Goal: Information Seeking & Learning: Learn about a topic

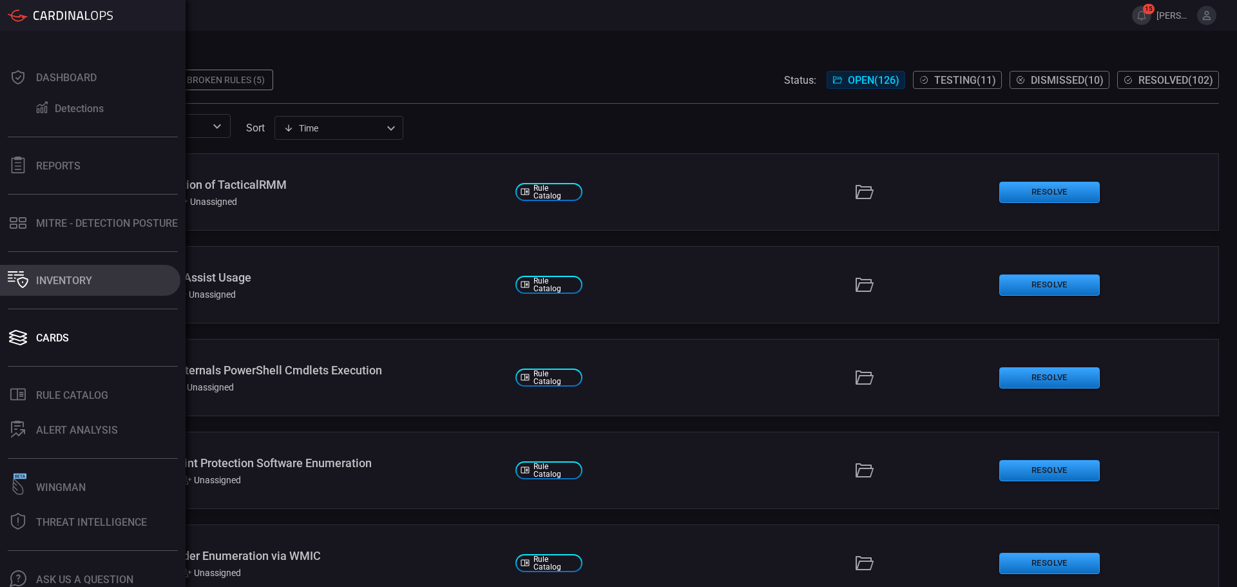
click at [15, 273] on icon at bounding box center [18, 279] width 21 height 17
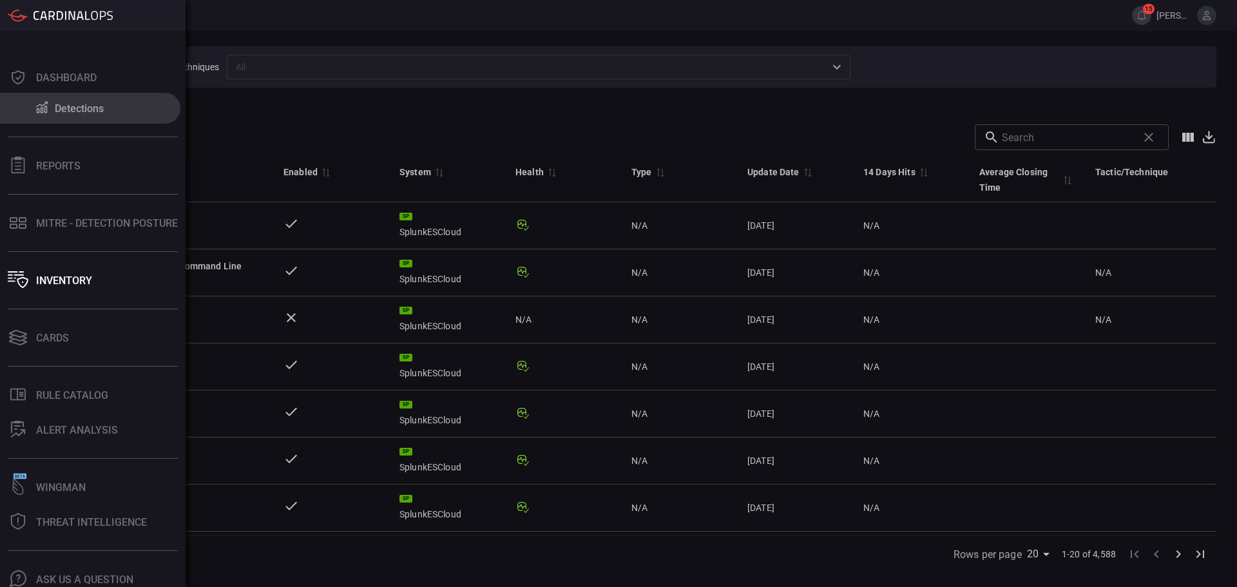
click at [41, 115] on div at bounding box center [41, 107] width 15 height 15
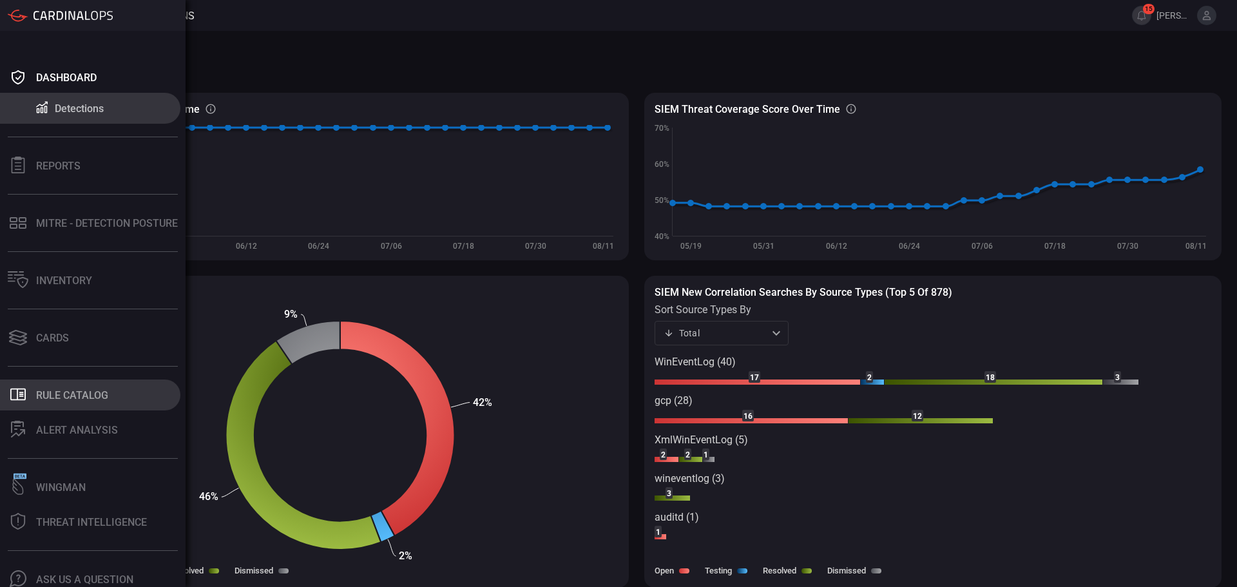
click at [43, 398] on div "Rule Catalog" at bounding box center [72, 395] width 72 height 12
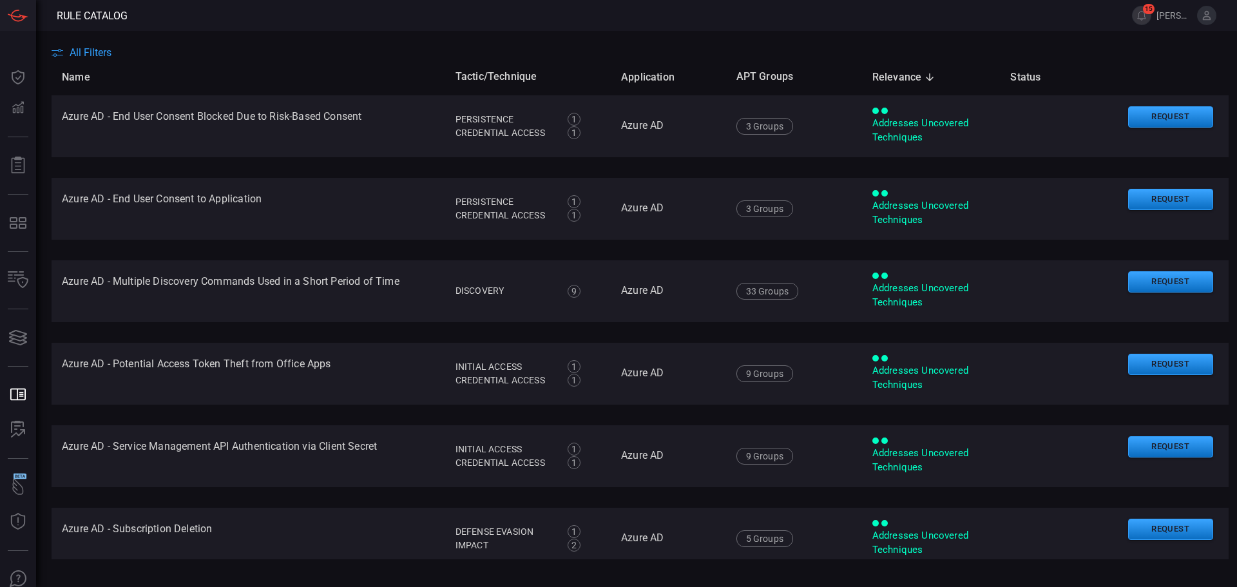
click at [99, 48] on span "All Filters" at bounding box center [91, 52] width 42 height 12
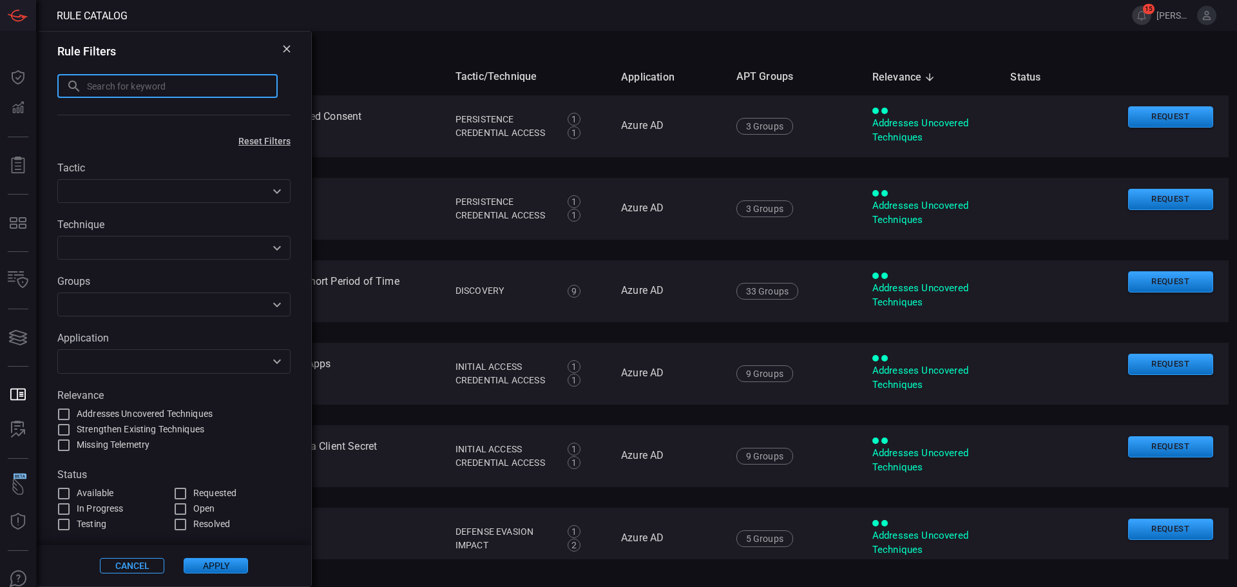
click at [135, 90] on input "text" at bounding box center [182, 86] width 191 height 24
click at [183, 90] on input "multiple" at bounding box center [167, 86] width 220 height 24
type input "VM logins"
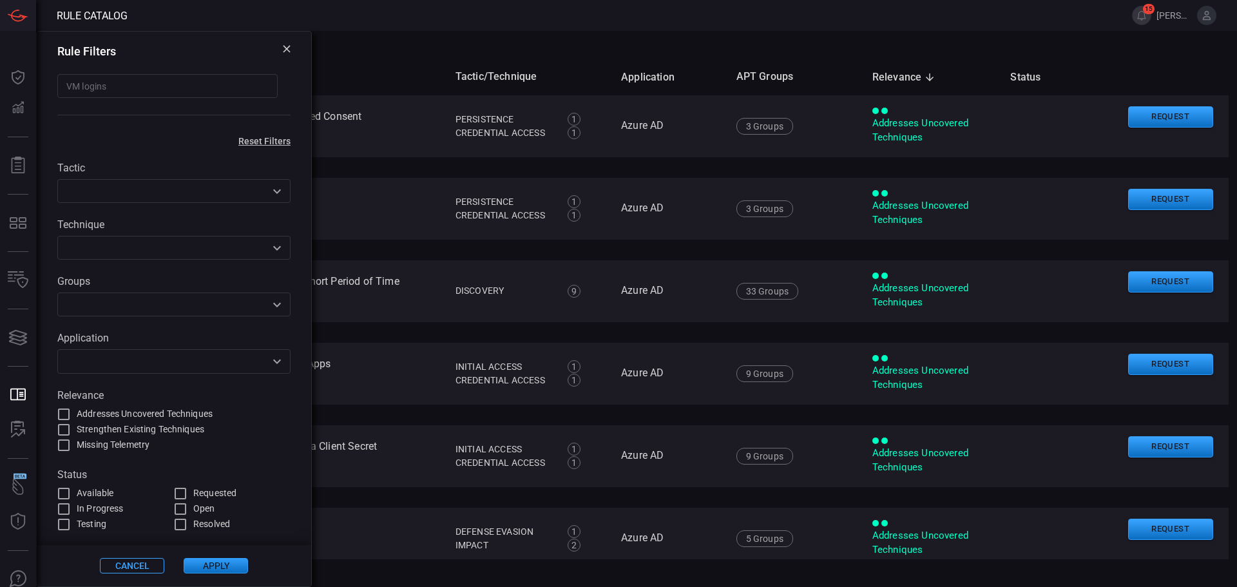
click at [211, 568] on button "Apply" at bounding box center [216, 565] width 64 height 15
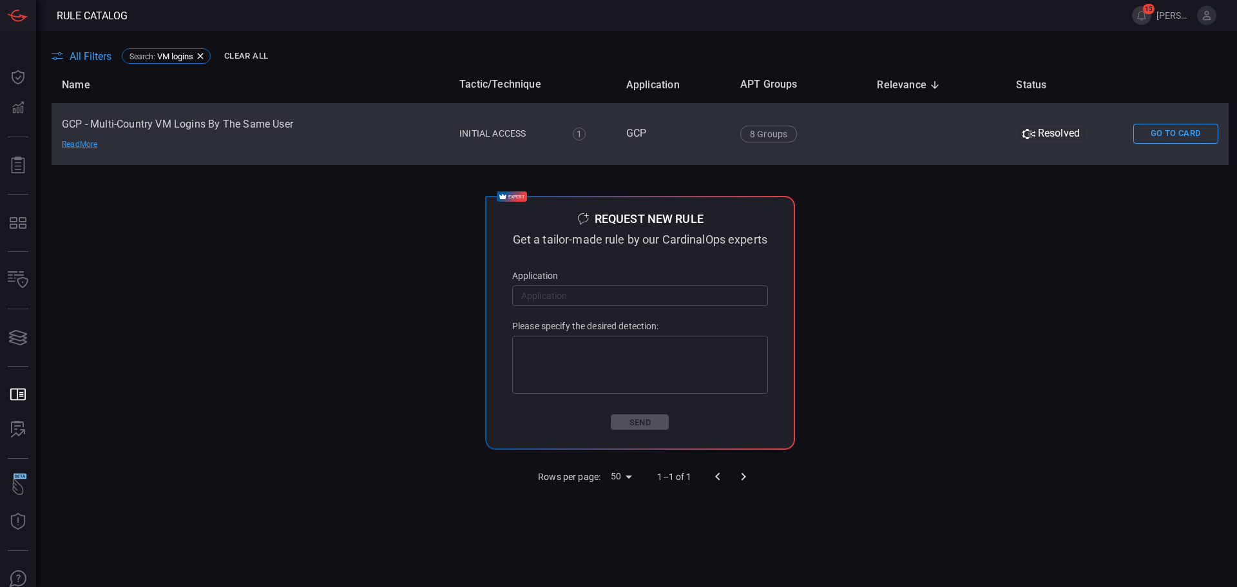
click at [138, 123] on td "GCP - Multi-Country VM Logins By The Same User Read More" at bounding box center [250, 134] width 397 height 62
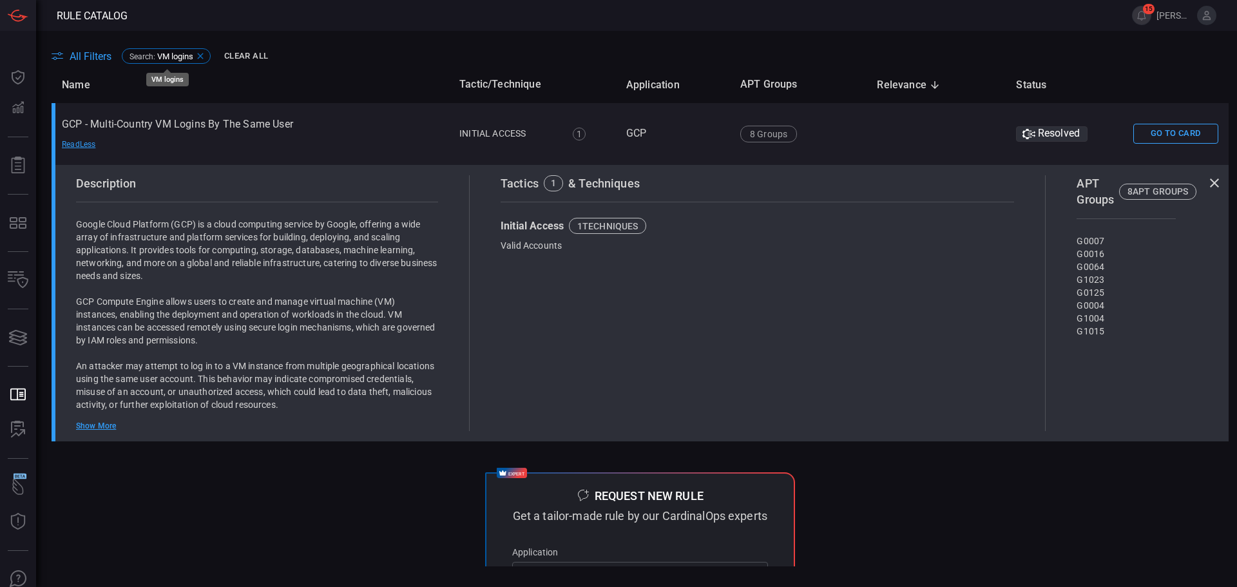
click at [185, 56] on span "VM logins" at bounding box center [175, 57] width 36 height 10
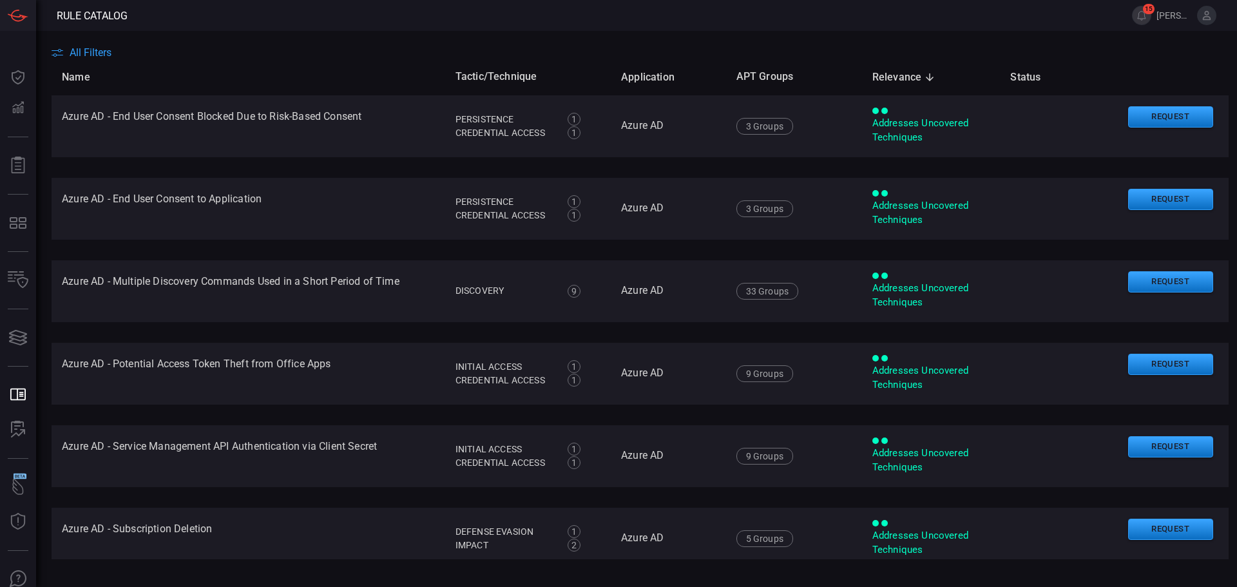
click at [106, 53] on span "All Filters" at bounding box center [91, 52] width 42 height 12
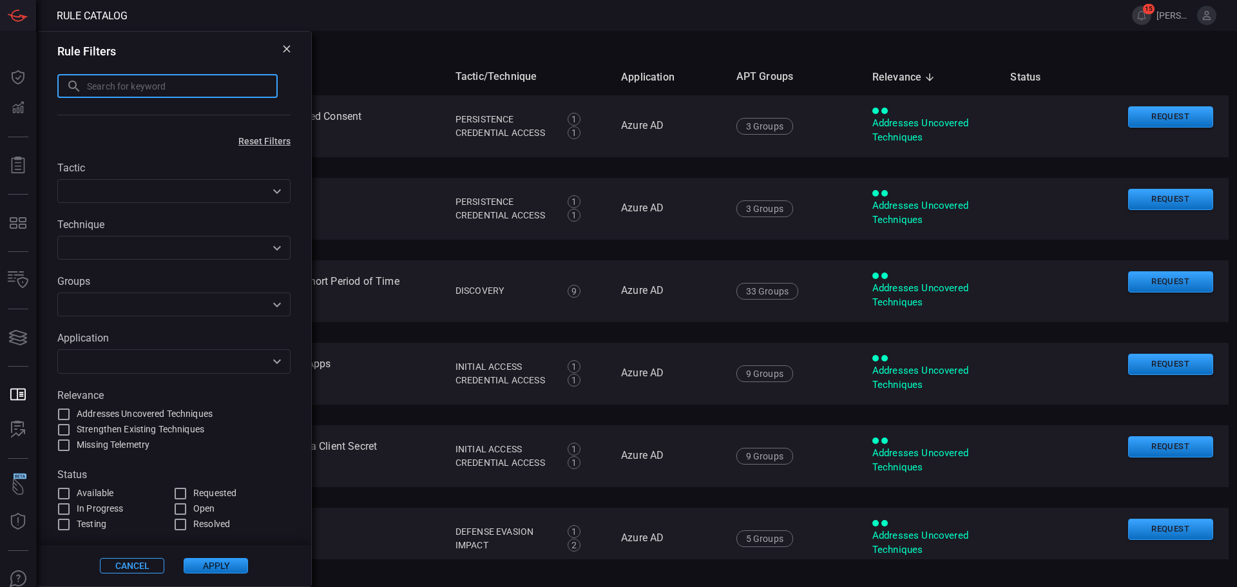
click at [110, 97] on input "text" at bounding box center [182, 86] width 191 height 24
type input "seatbelt"
click at [236, 568] on button "Apply" at bounding box center [216, 565] width 64 height 15
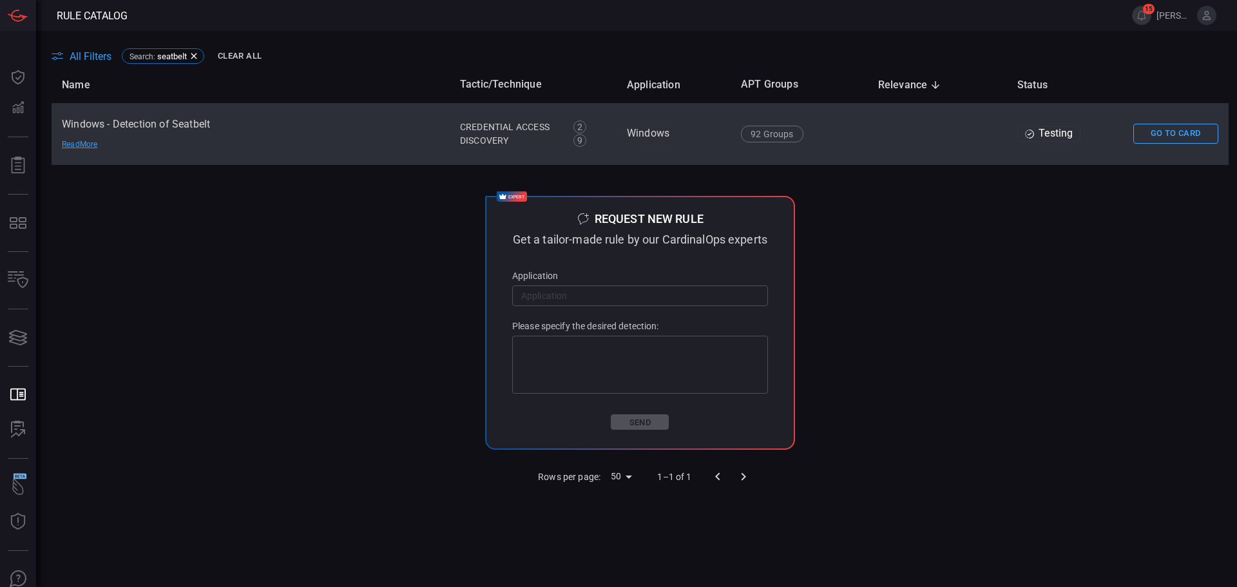
click at [166, 124] on td "Windows - Detection of Seatbelt Read More" at bounding box center [251, 134] width 398 height 62
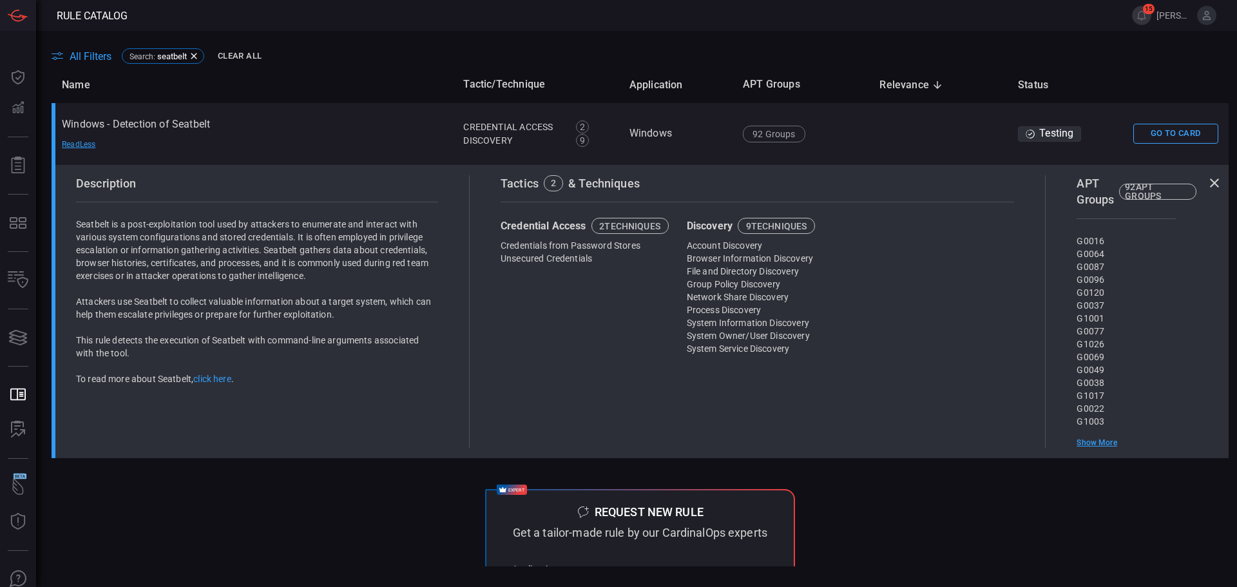
click at [525, 253] on div "Unsecured Credentials" at bounding box center [586, 258] width 173 height 13
click at [531, 227] on div "Credential Access 2 techniques" at bounding box center [586, 226] width 173 height 16
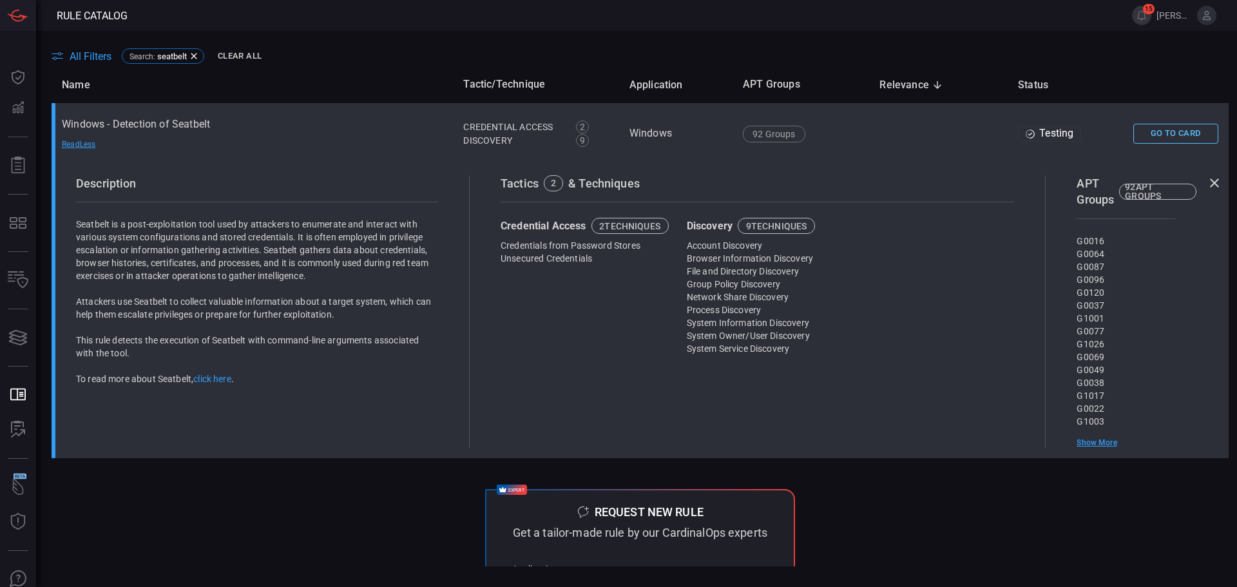
click at [1172, 133] on button "Go To Card" at bounding box center [1175, 134] width 85 height 20
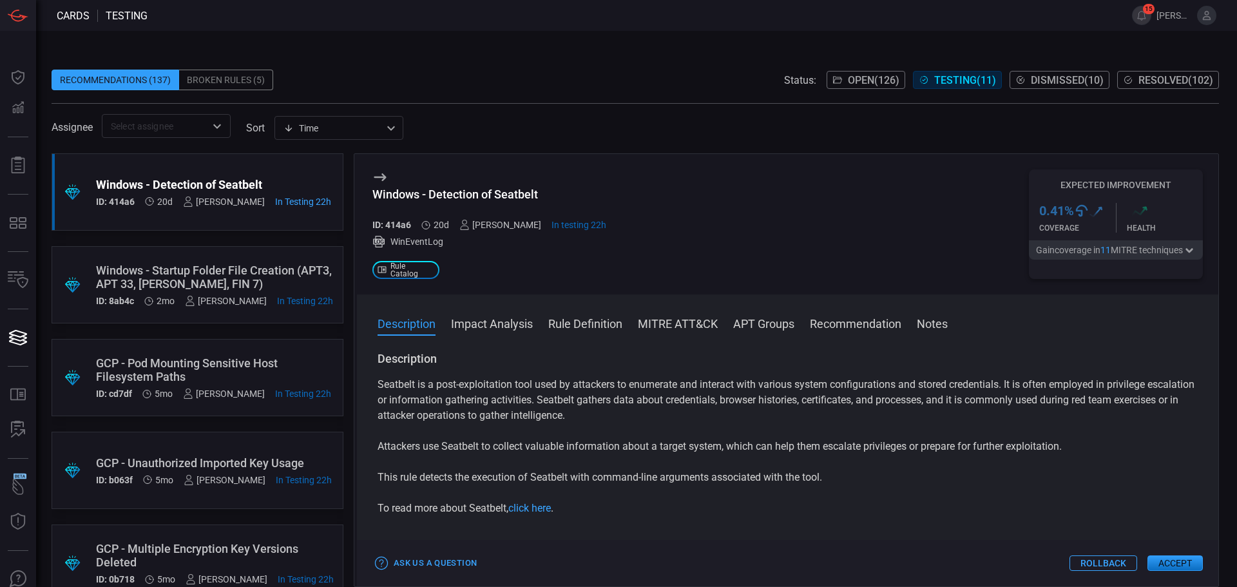
click at [714, 327] on button "MITRE ATT&CK" at bounding box center [678, 322] width 80 height 15
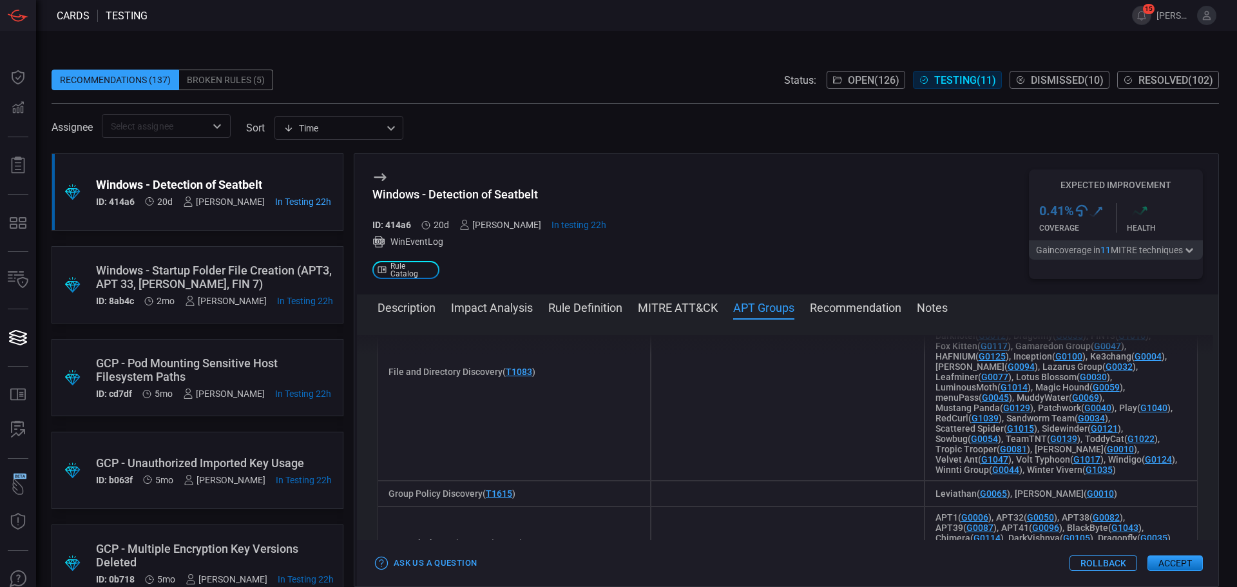
scroll to position [1553, 0]
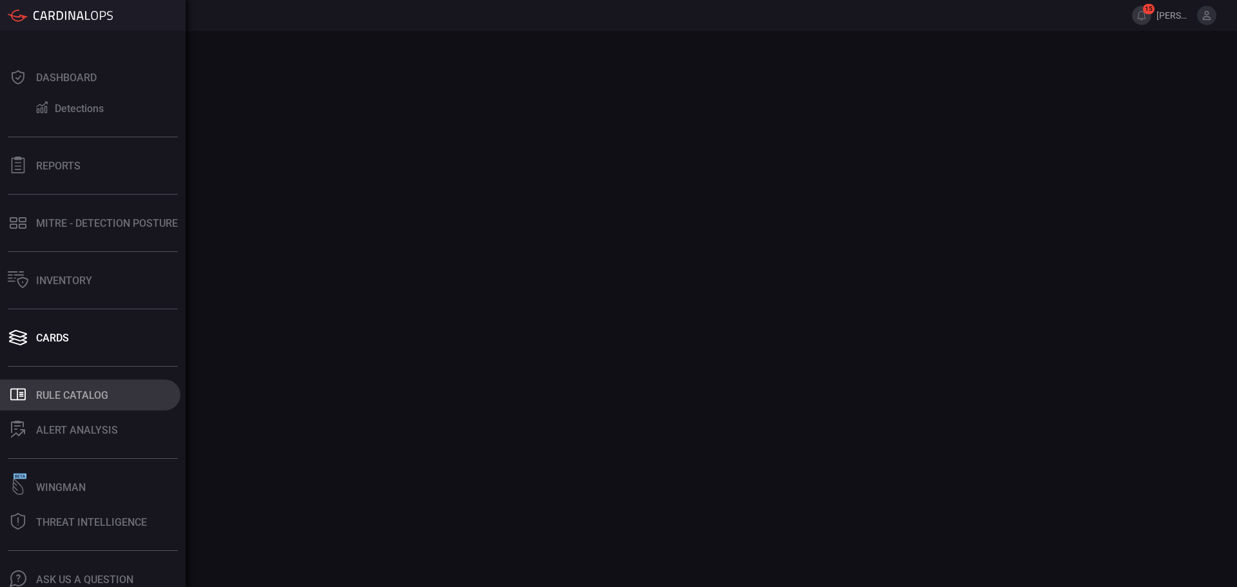
click at [56, 401] on div "Rule Catalog" at bounding box center [72, 395] width 72 height 12
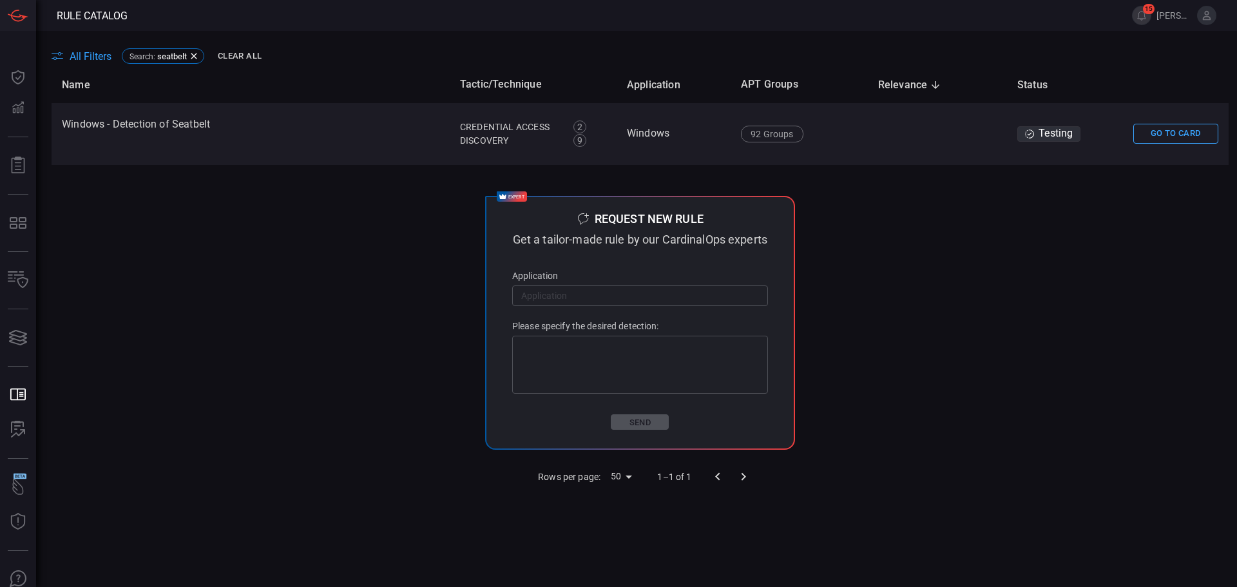
click at [234, 52] on button "Clear All" at bounding box center [239, 56] width 50 height 20
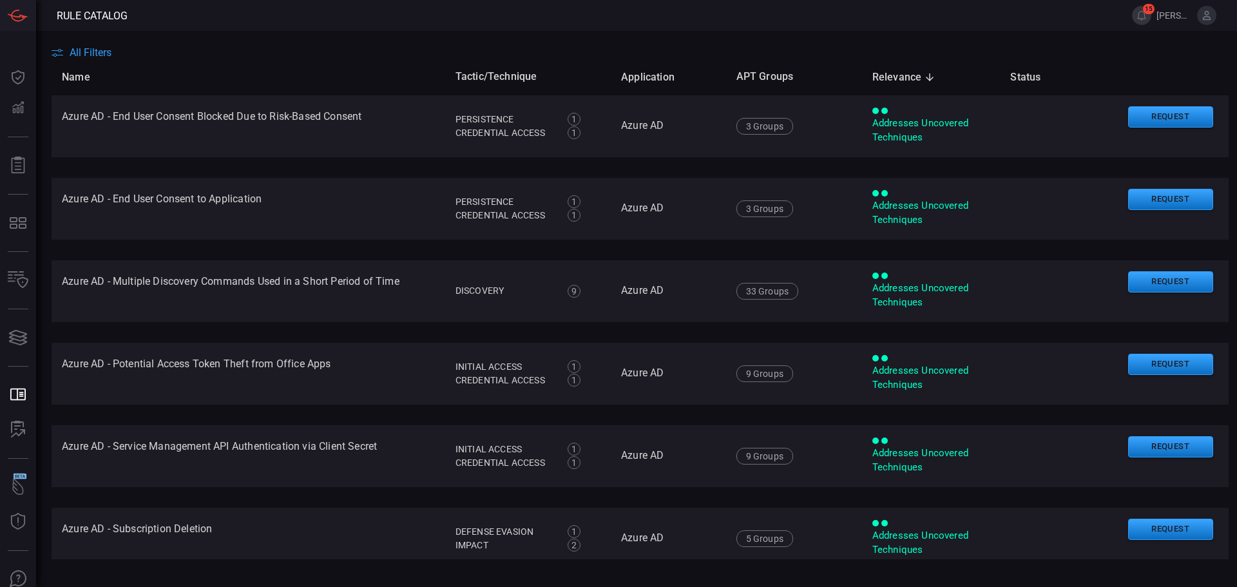
click at [109, 54] on span "All Filters" at bounding box center [91, 52] width 42 height 12
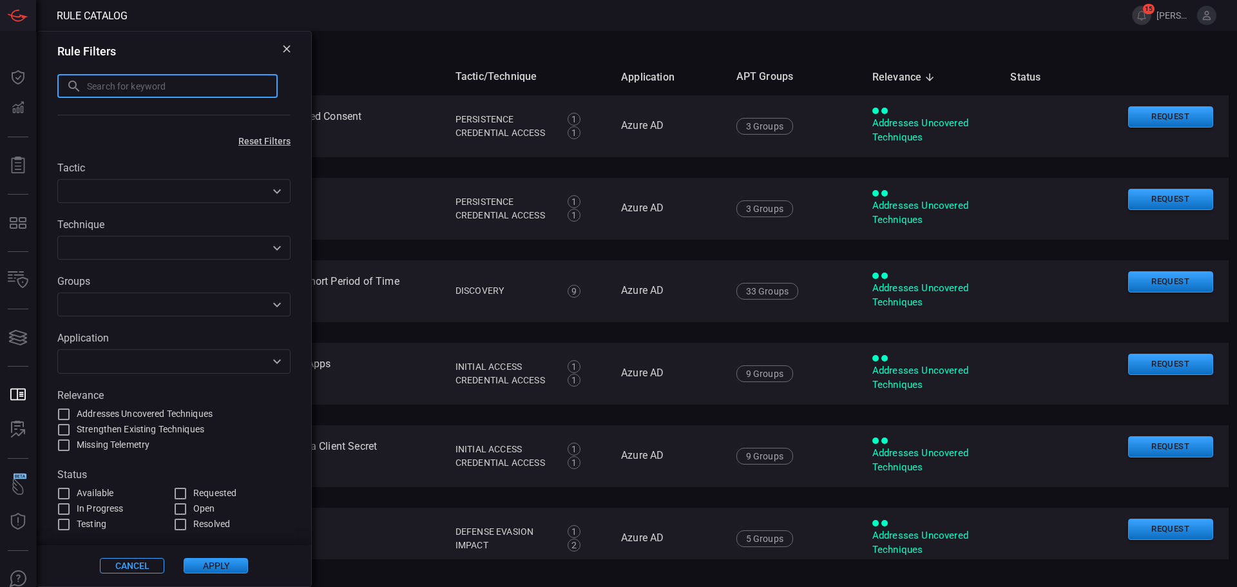
click at [111, 82] on input "text" at bounding box center [182, 86] width 191 height 24
paste input "Unauthorized Imported Key Usage"
type input "Unauthorized Imported Key Usage"
click at [218, 573] on button "Apply" at bounding box center [216, 565] width 64 height 15
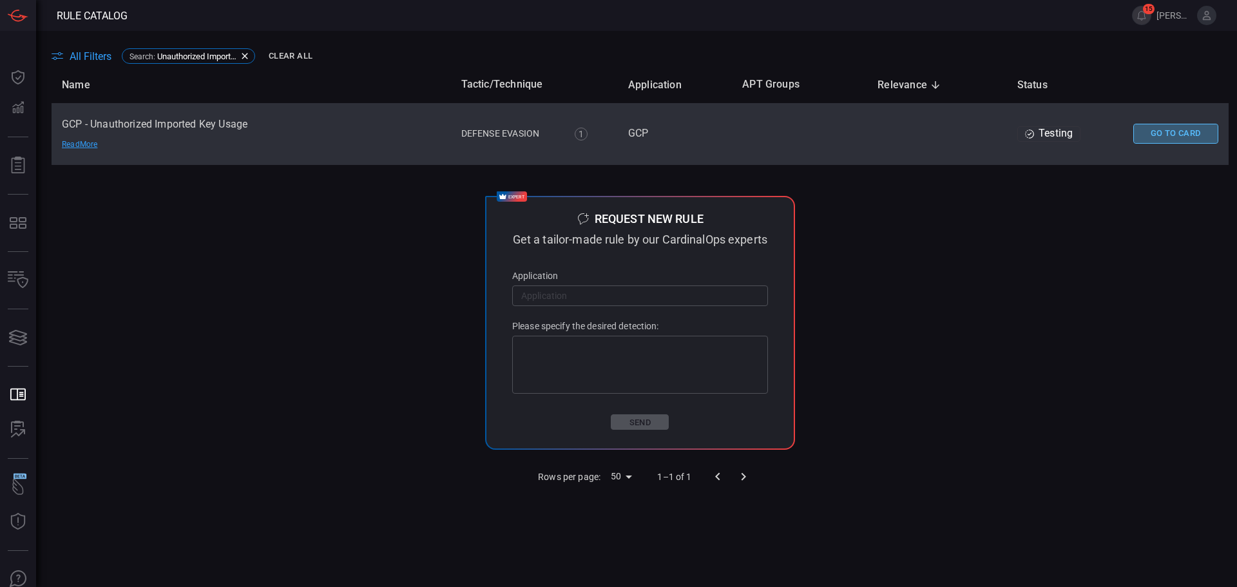
click at [1153, 132] on button "Go To Card" at bounding box center [1175, 134] width 85 height 20
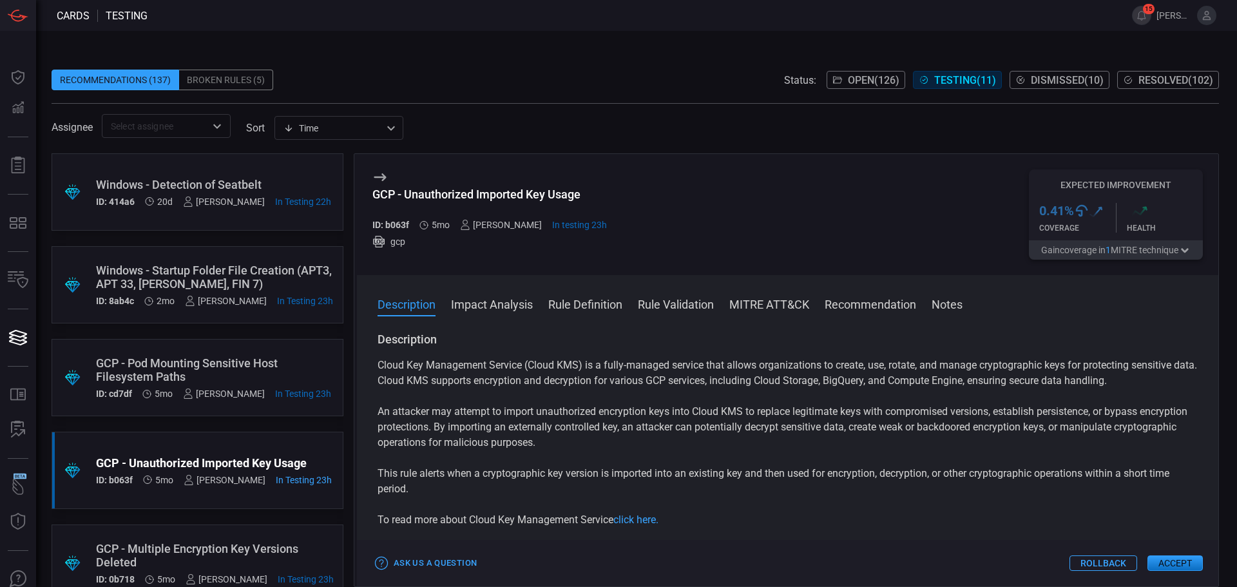
click at [780, 293] on div "Description Impact Analysis Rule Definition Rule Validation MITRE ATT&CK Recomm…" at bounding box center [787, 430] width 861 height 311
click at [779, 307] on button "MITRE ATT&CK" at bounding box center [769, 303] width 80 height 15
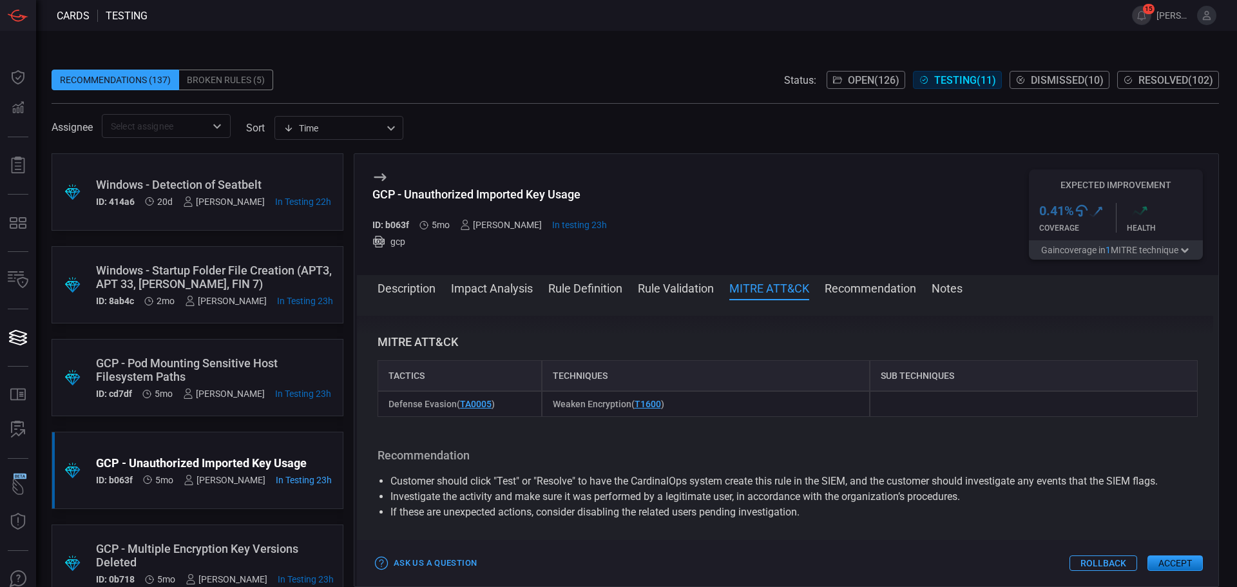
scroll to position [739, 0]
